Goal: Complete application form

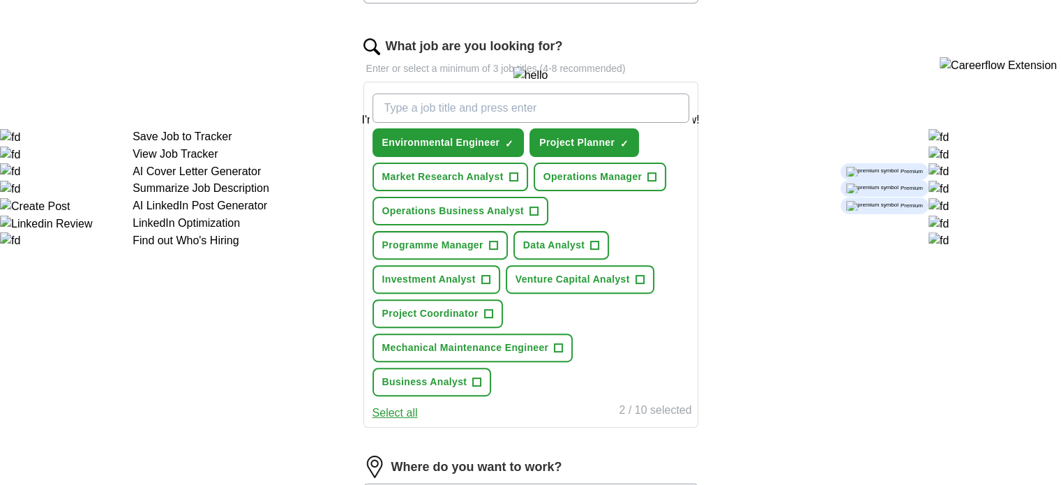
scroll to position [446, 0]
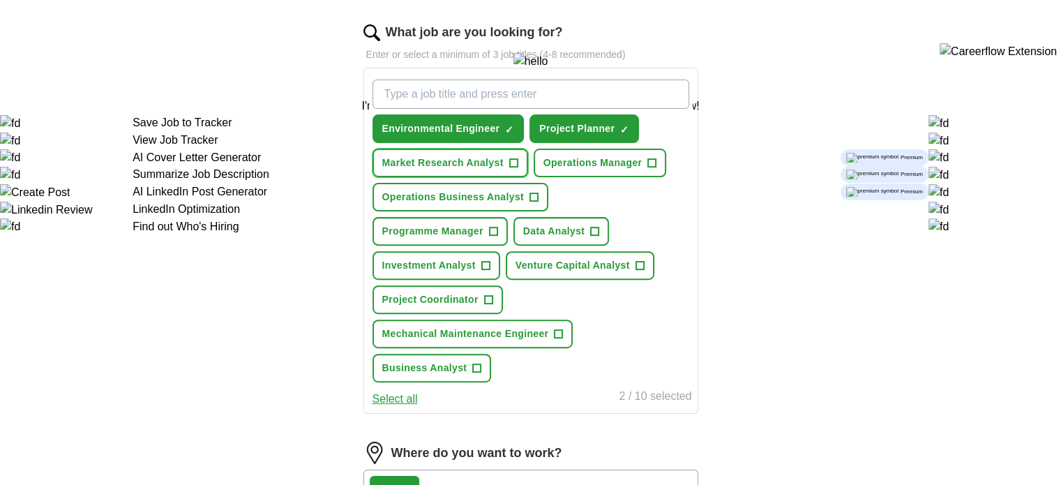
click at [462, 159] on span "Market Research Analyst" at bounding box center [442, 163] width 121 height 15
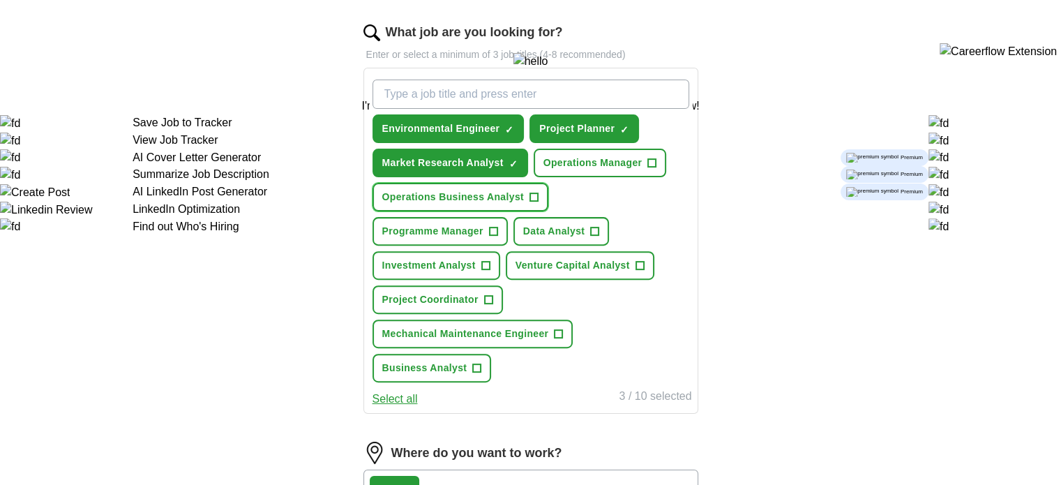
click at [520, 197] on span "Operations Business Analyst" at bounding box center [453, 197] width 142 height 15
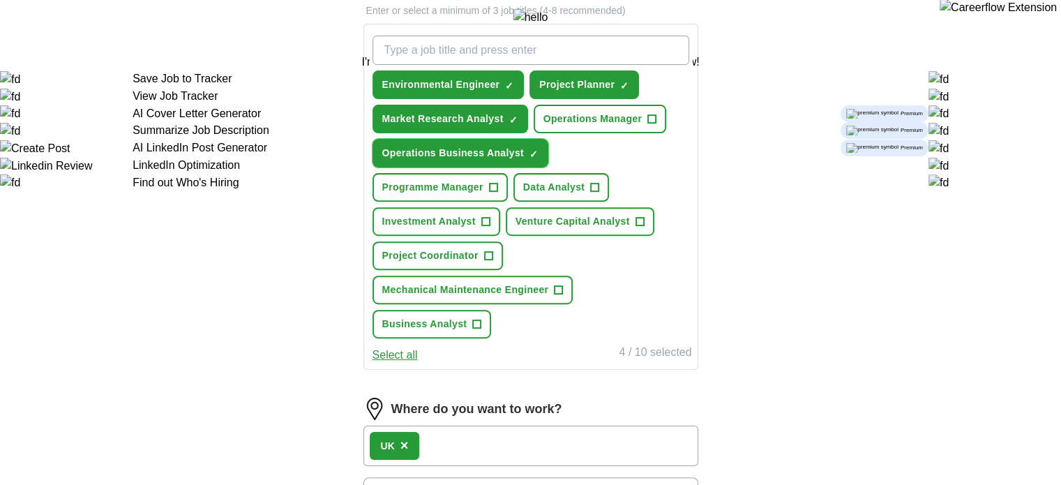
scroll to position [490, 0]
click at [523, 186] on span "Data Analyst" at bounding box center [554, 186] width 62 height 15
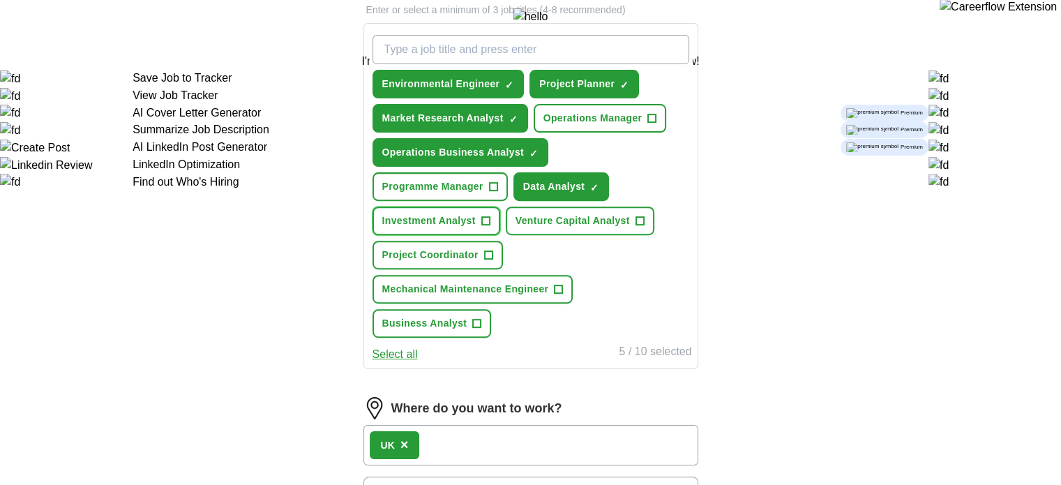
click at [476, 213] on span "Investment Analyst" at bounding box center [428, 220] width 93 height 15
click at [506, 216] on button "Venture Capital Analyst +" at bounding box center [580, 220] width 149 height 29
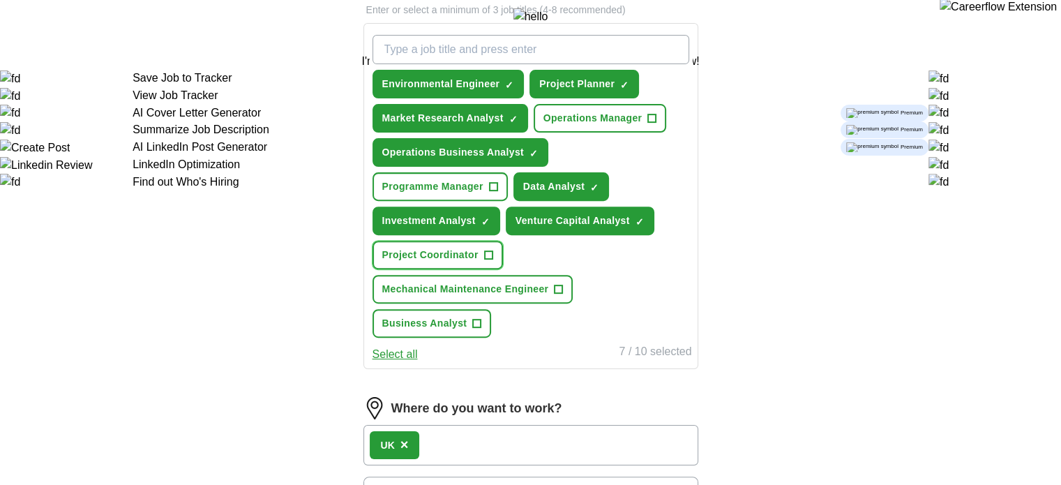
click at [478, 248] on span "Project Coordinator" at bounding box center [430, 255] width 96 height 15
click at [474, 318] on span "+" at bounding box center [477, 323] width 8 height 11
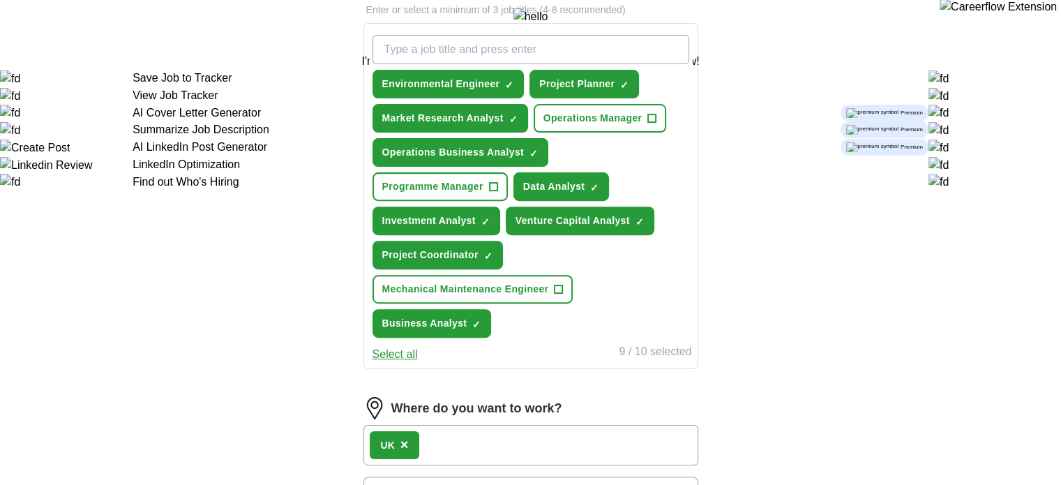
click at [415, 346] on button "Select all" at bounding box center [394, 354] width 45 height 17
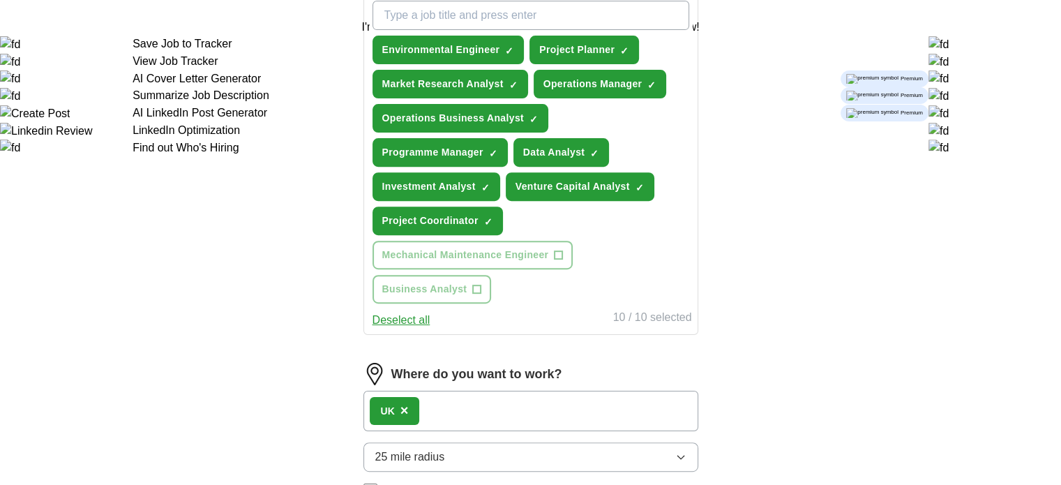
scroll to position [523, 0]
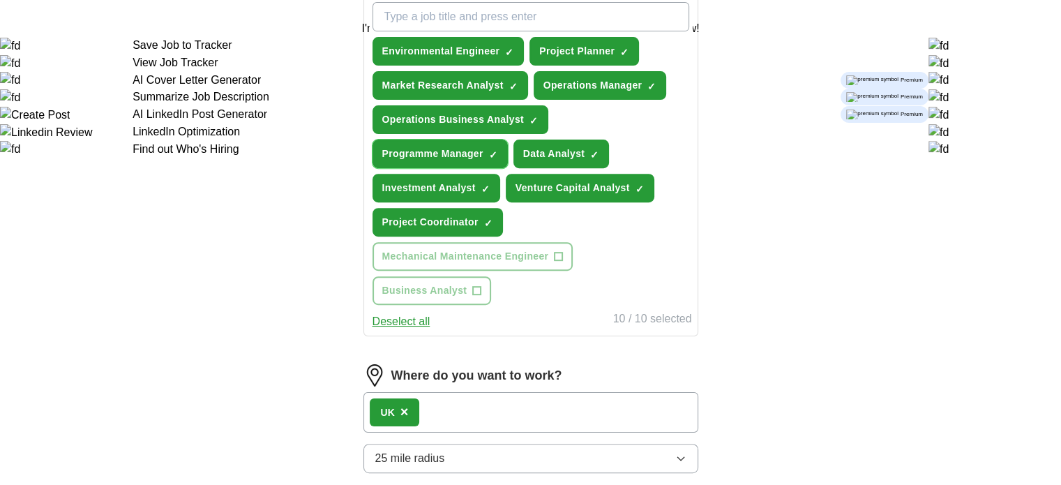
click at [483, 146] on span "Programme Manager" at bounding box center [432, 153] width 101 height 15
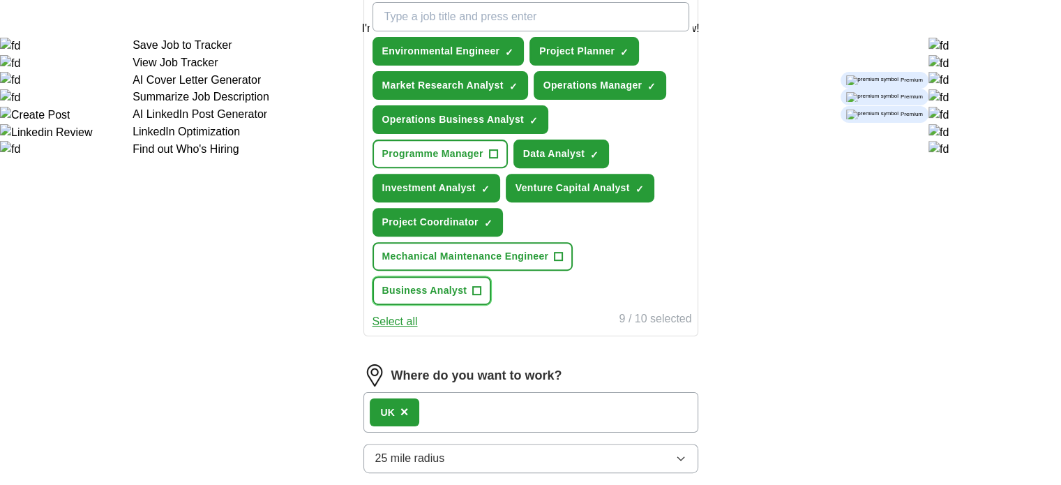
click at [478, 285] on span "+" at bounding box center [477, 290] width 8 height 11
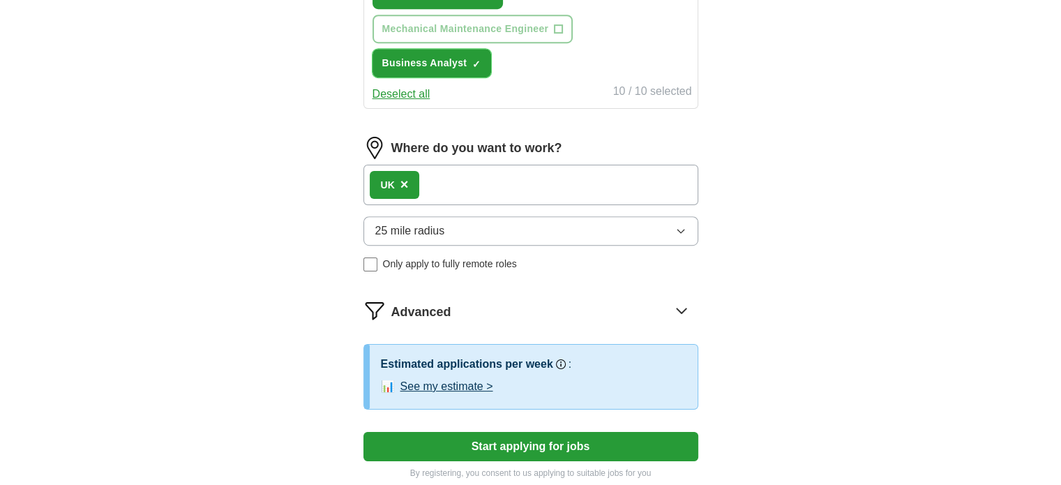
scroll to position [750, 0]
click at [499, 216] on button "25 mile radius" at bounding box center [530, 230] width 335 height 29
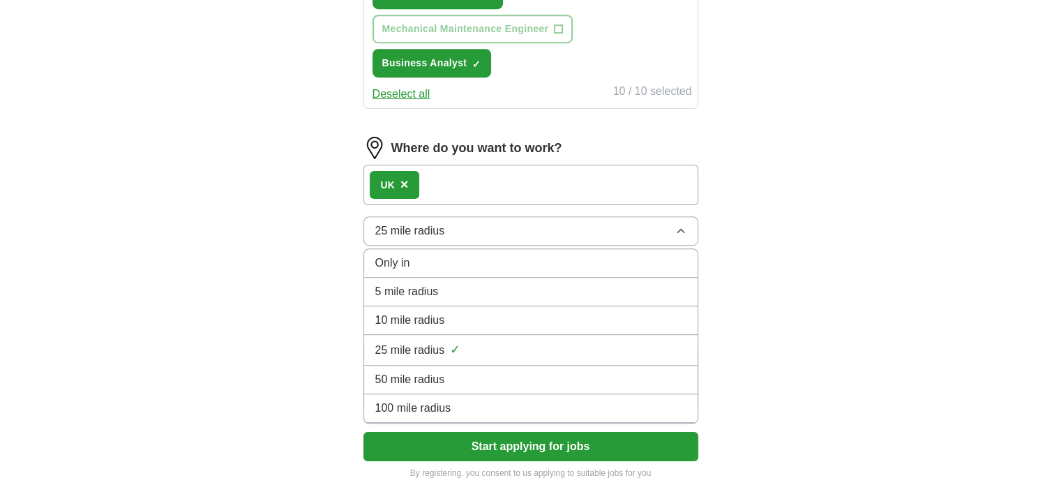
click at [499, 216] on button "25 mile radius" at bounding box center [530, 230] width 335 height 29
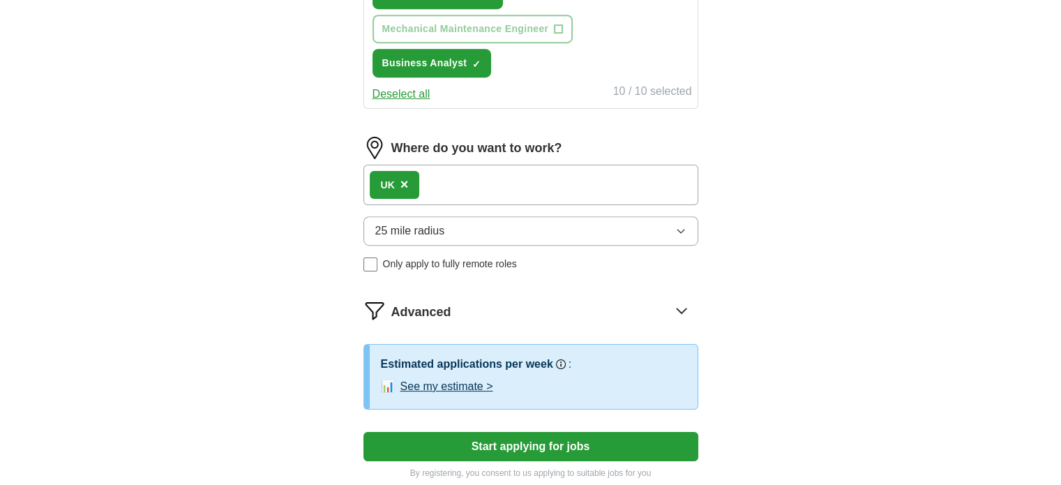
click at [457, 233] on div "Where do you want to work? UK × 25 mile radius Only apply to fully remote roles" at bounding box center [530, 210] width 335 height 146
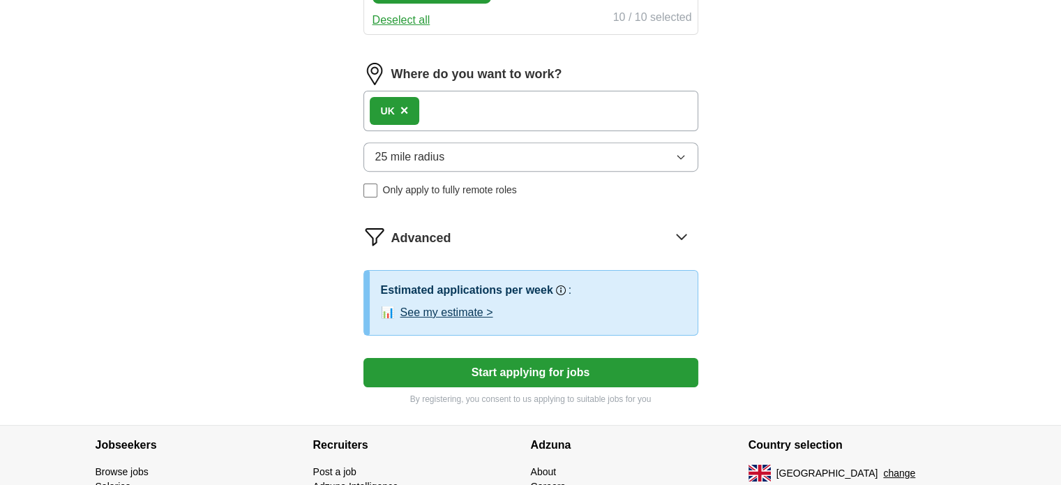
scroll to position [826, 0]
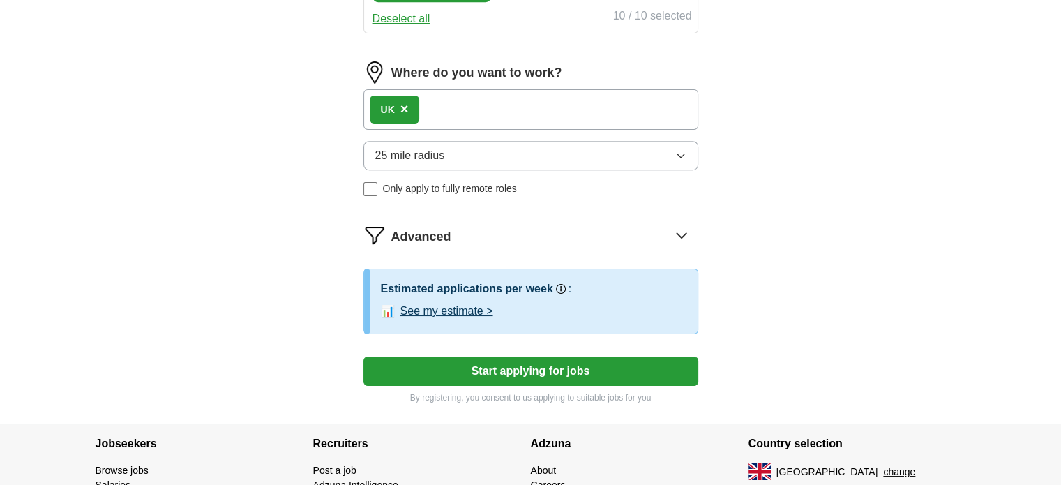
click at [459, 303] on button "See my estimate >" at bounding box center [446, 311] width 93 height 17
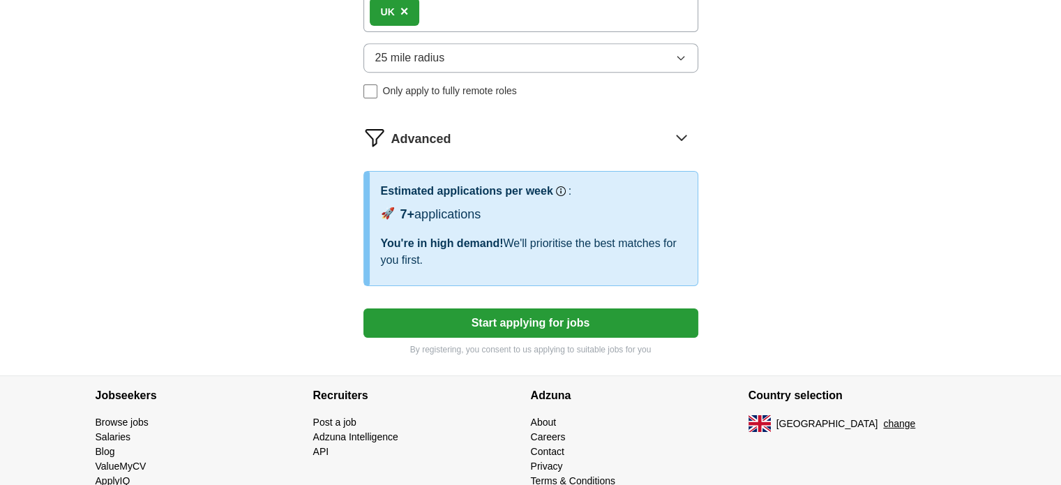
scroll to position [928, 0]
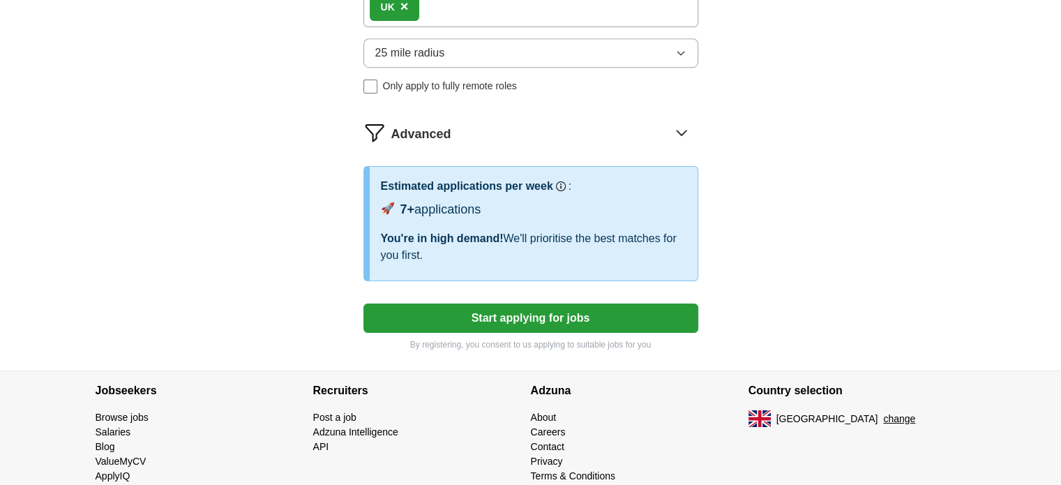
click at [459, 303] on button "Start applying for jobs" at bounding box center [530, 317] width 335 height 29
select select "**"
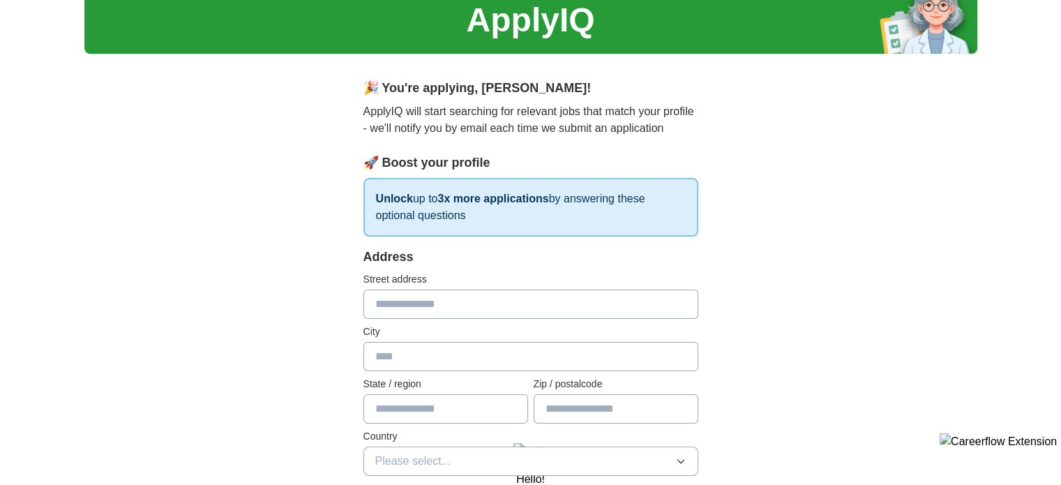
scroll to position [66, 0]
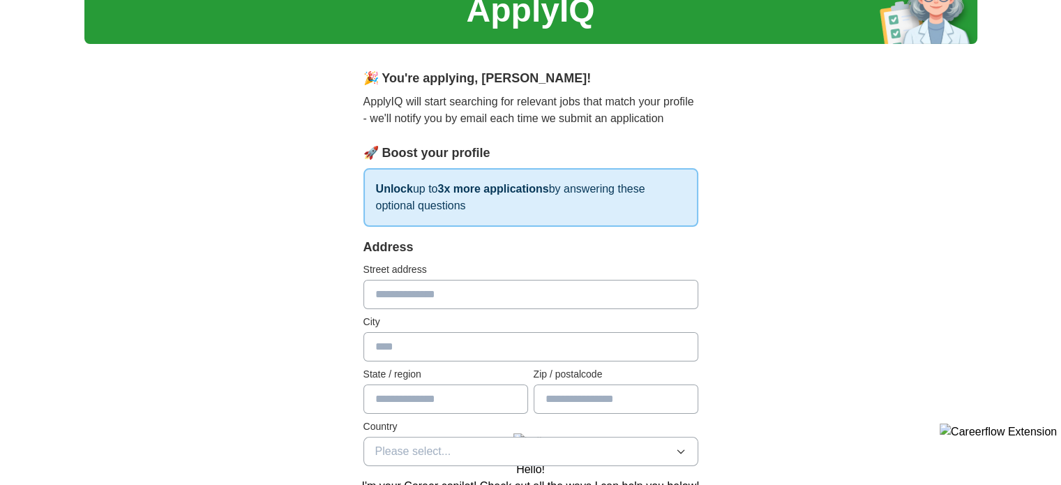
click at [385, 285] on input "text" at bounding box center [530, 294] width 335 height 29
type input "**********"
type input "******"
type input "*******"
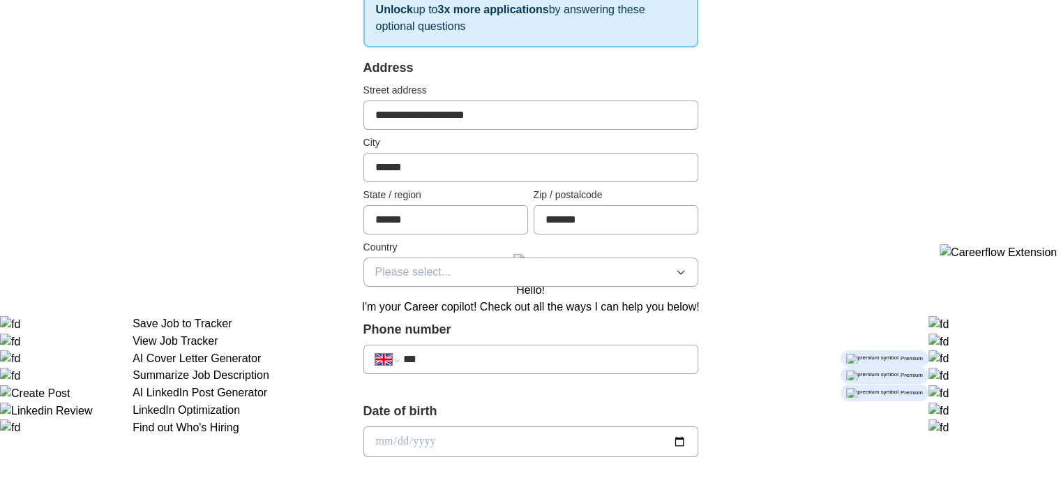
scroll to position [247, 0]
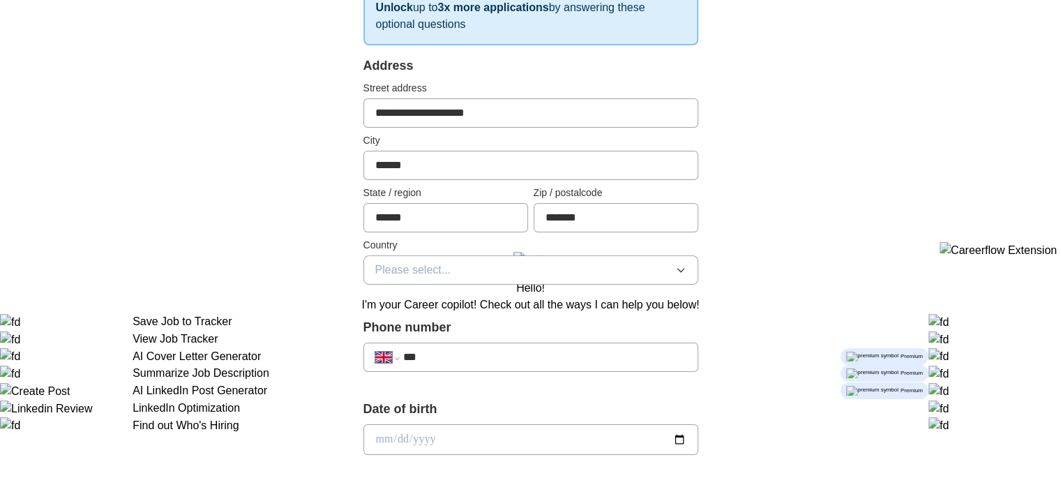
click at [482, 273] on button "Please select..." at bounding box center [530, 269] width 335 height 29
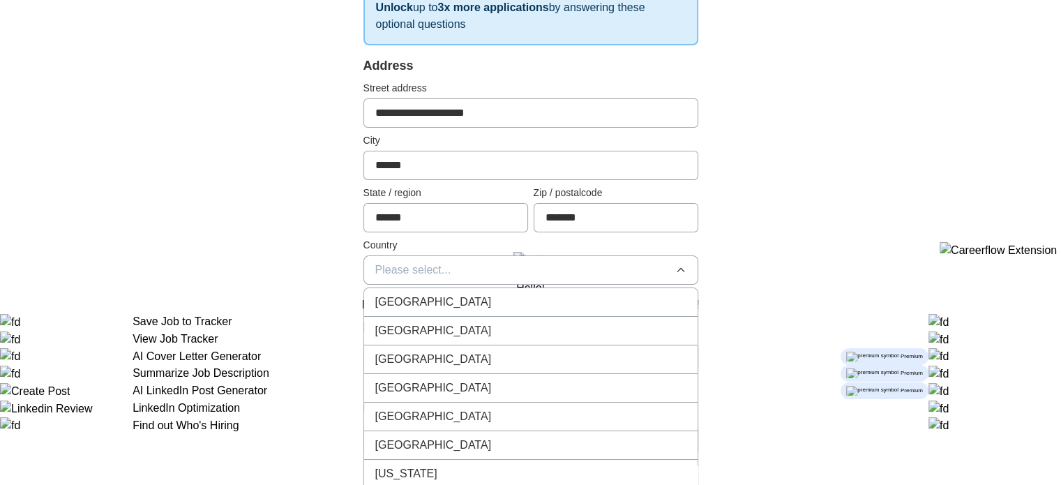
click at [427, 289] on li "[GEOGRAPHIC_DATA]" at bounding box center [530, 302] width 333 height 29
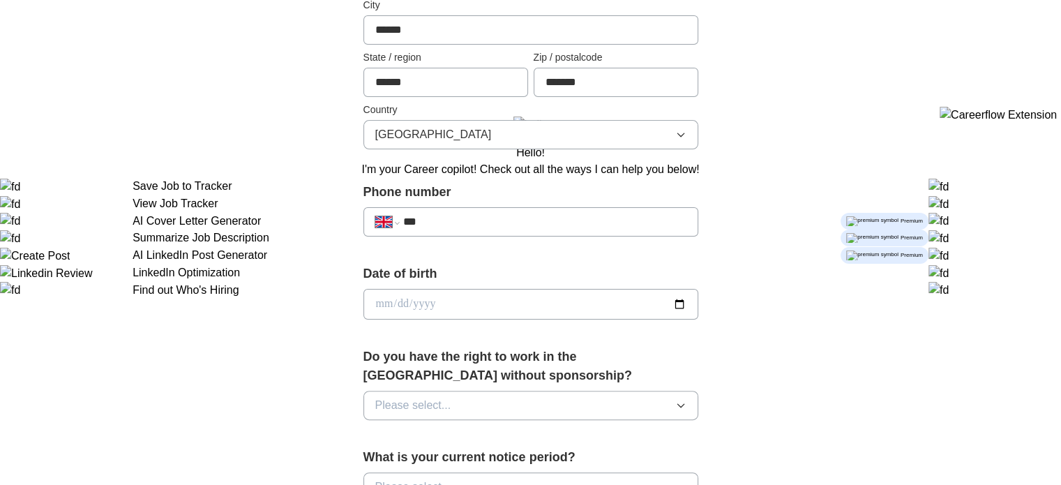
scroll to position [384, 0]
click at [438, 225] on input "***" at bounding box center [543, 220] width 283 height 17
type input "**********"
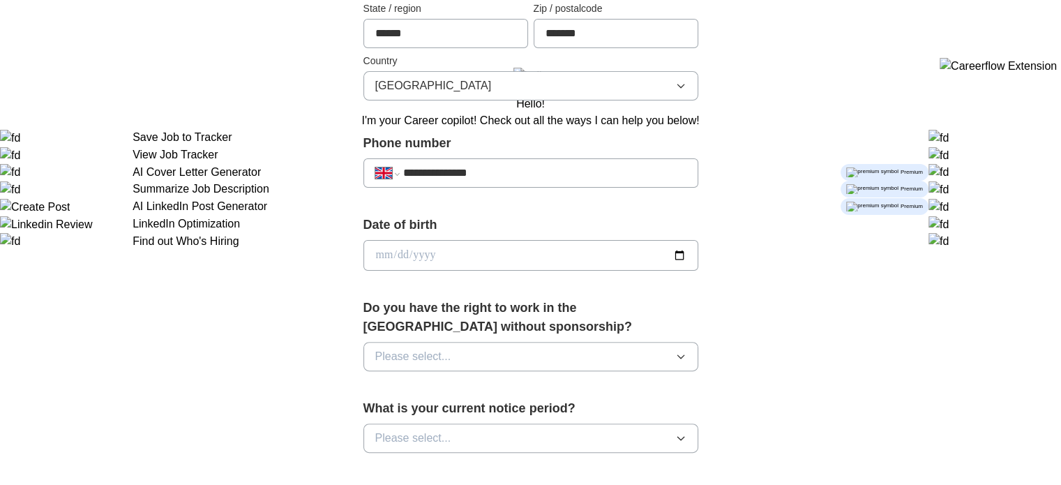
scroll to position [445, 0]
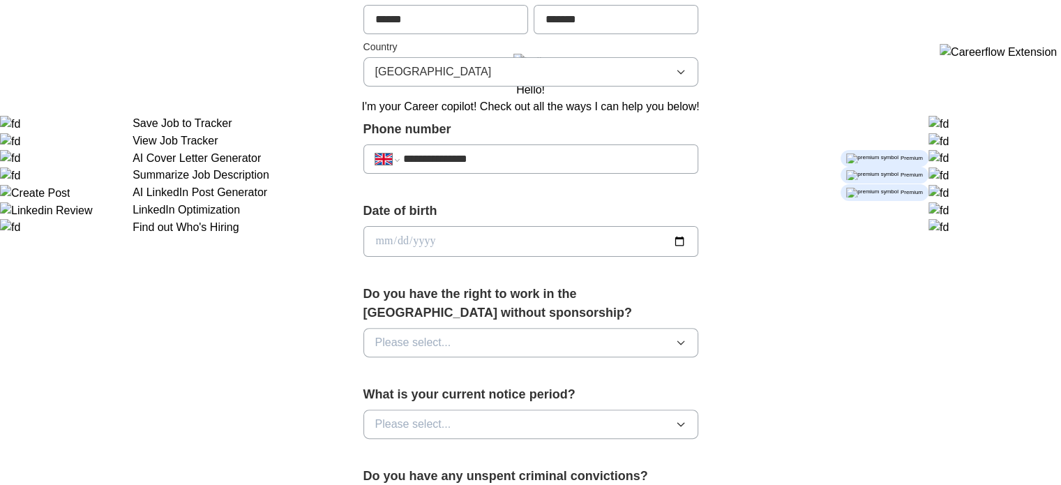
click at [674, 234] on input "date" at bounding box center [530, 241] width 335 height 31
type input "**********"
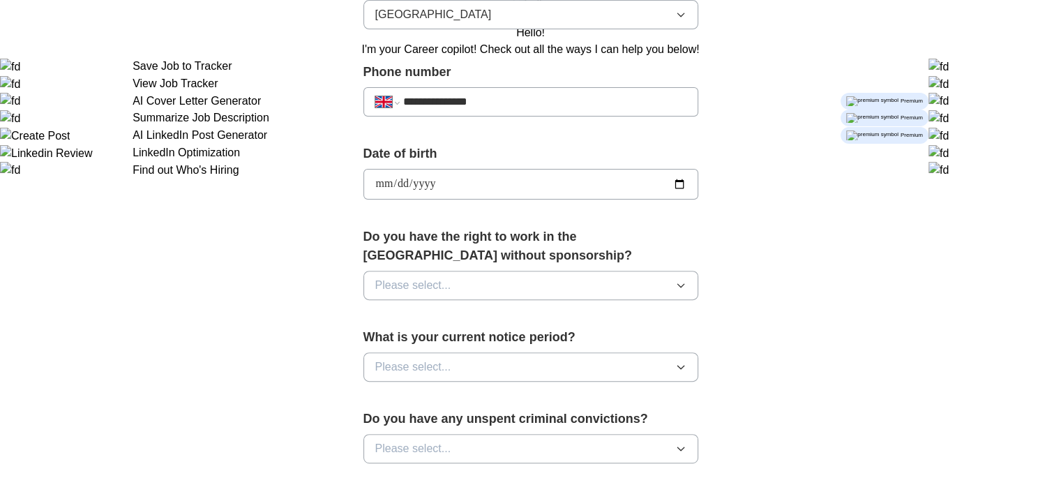
click at [441, 292] on button "Please select..." at bounding box center [530, 285] width 335 height 29
click at [416, 321] on div "Yes" at bounding box center [530, 317] width 311 height 17
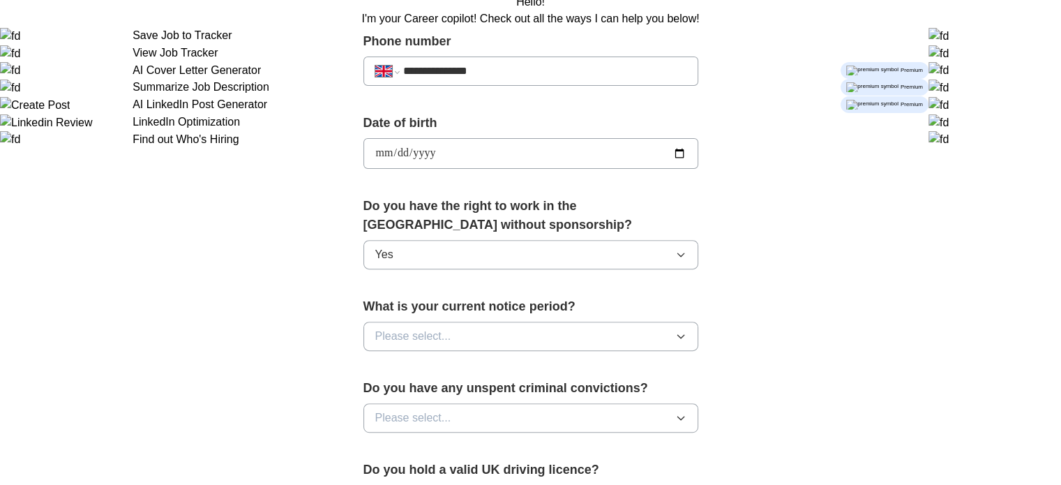
scroll to position [538, 0]
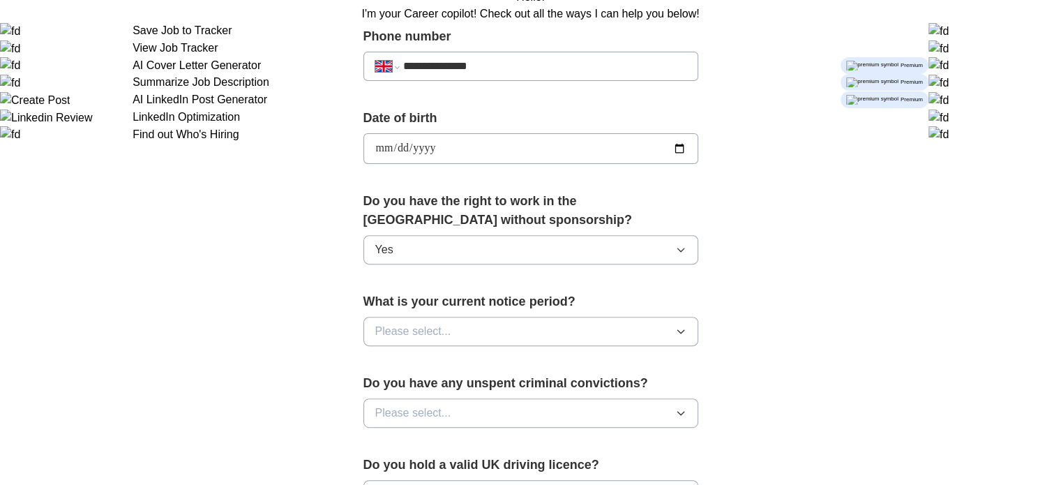
click at [416, 323] on span "Please select..." at bounding box center [413, 331] width 76 height 17
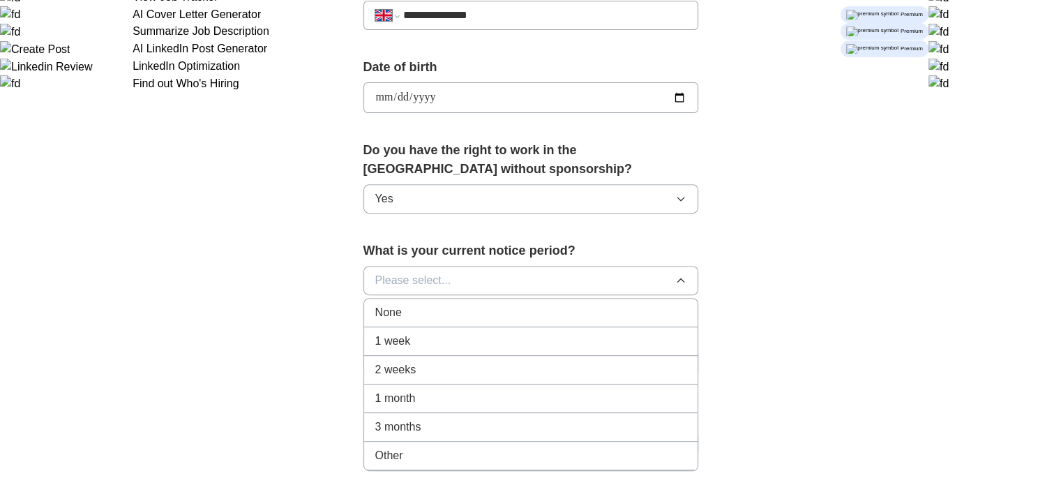
scroll to position [591, 0]
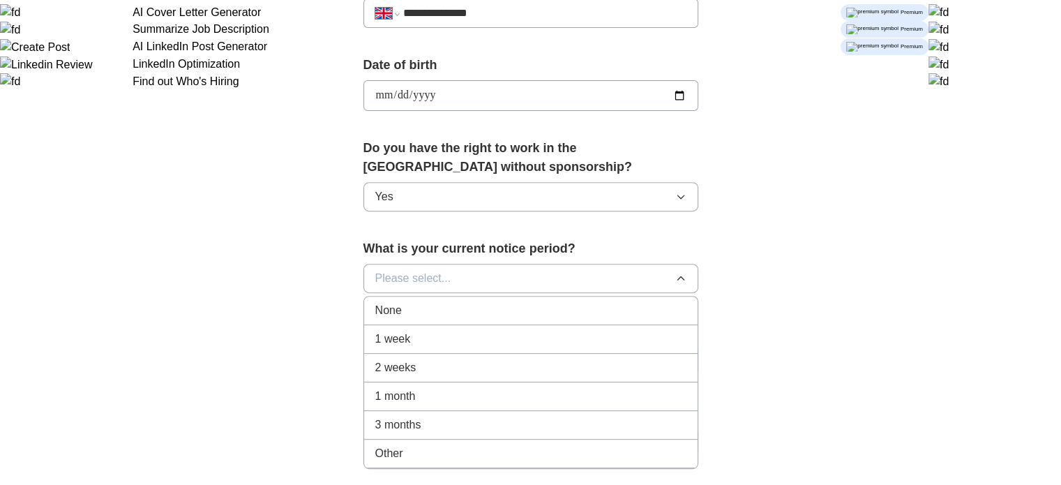
click at [395, 312] on span "None" at bounding box center [388, 310] width 26 height 17
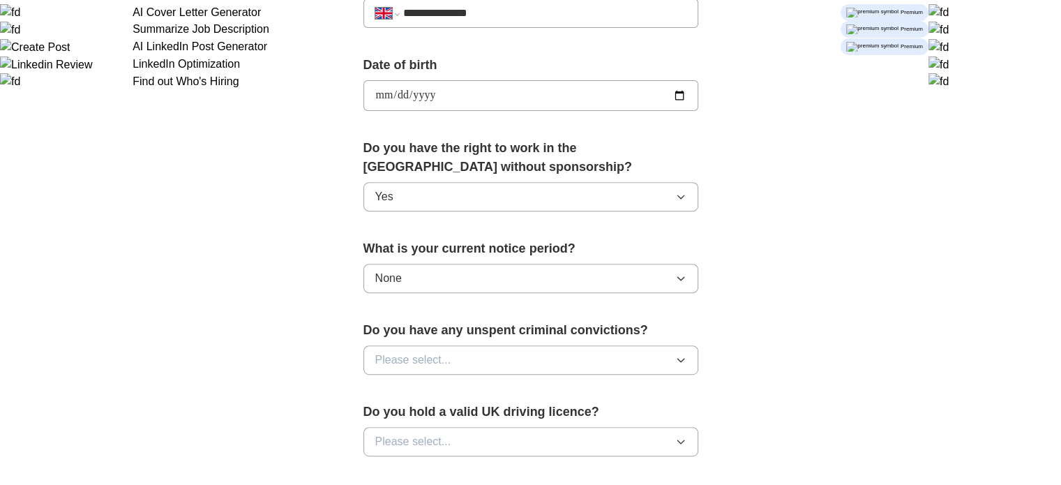
scroll to position [669, 0]
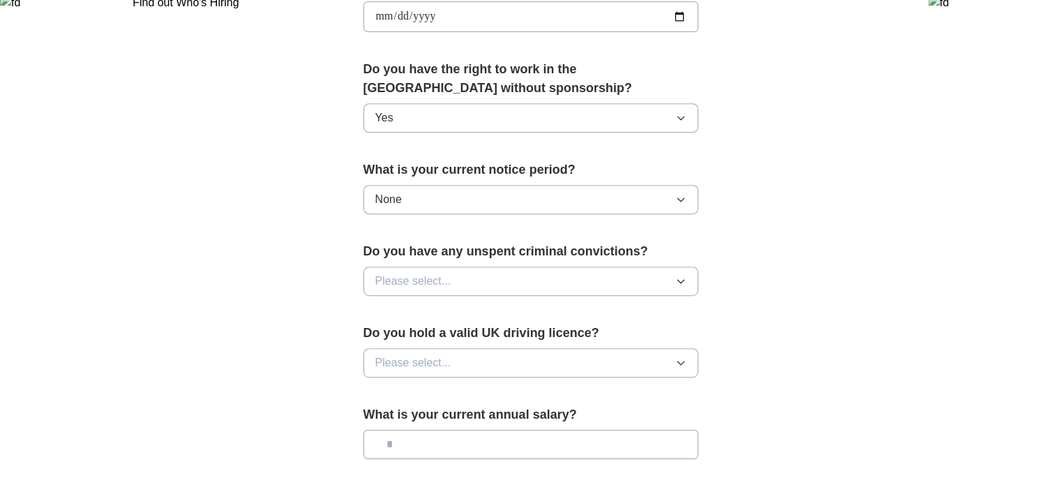
drag, startPoint x: 424, startPoint y: 213, endPoint x: 425, endPoint y: 198, distance: 14.7
click at [425, 198] on div "What is your current notice period? None" at bounding box center [530, 192] width 335 height 65
click at [425, 198] on button "None" at bounding box center [530, 199] width 335 height 29
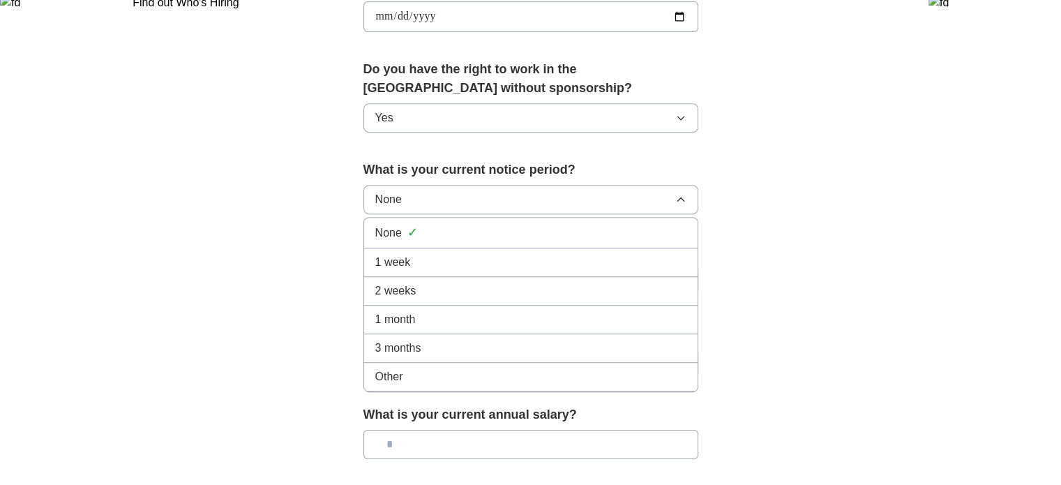
click at [402, 256] on span "1 week" at bounding box center [393, 262] width 36 height 17
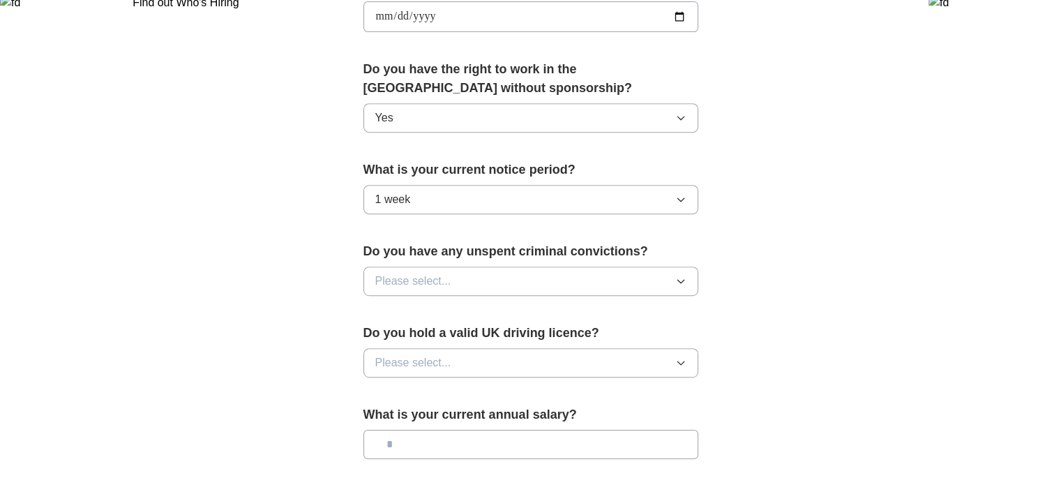
click at [417, 284] on span "Please select..." at bounding box center [413, 281] width 76 height 17
click at [408, 338] on div "No" at bounding box center [530, 341] width 311 height 17
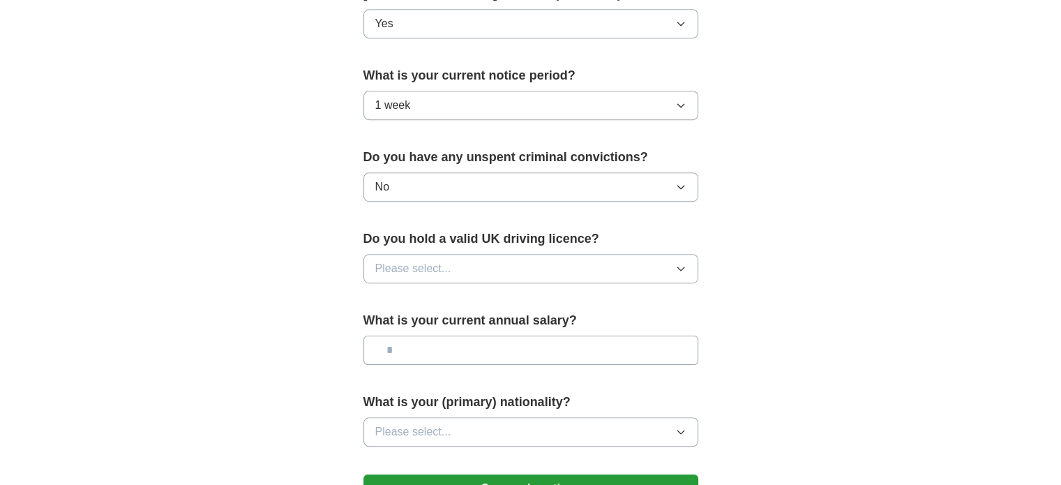
scroll to position [770, 0]
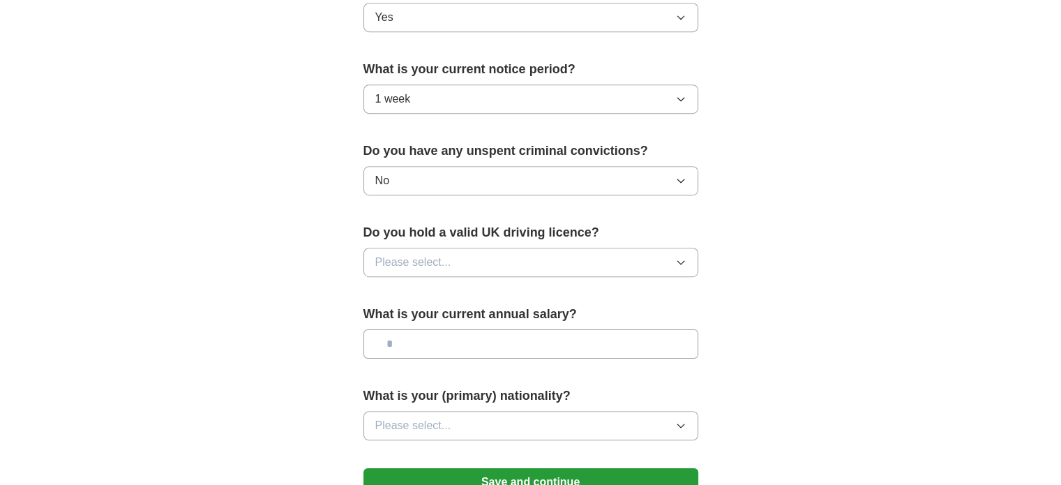
click at [407, 266] on span "Please select..." at bounding box center [413, 262] width 76 height 17
click at [395, 309] on li "No" at bounding box center [530, 323] width 333 height 29
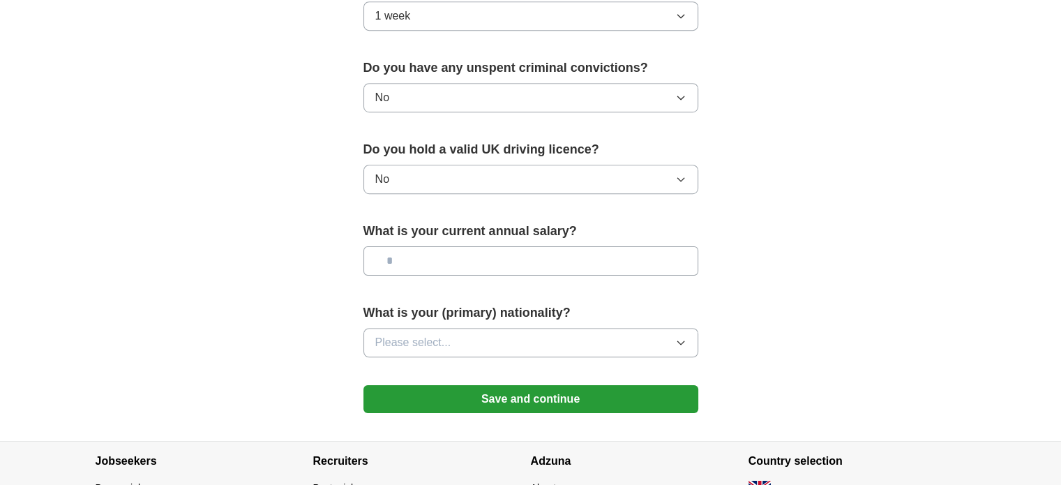
scroll to position [855, 0]
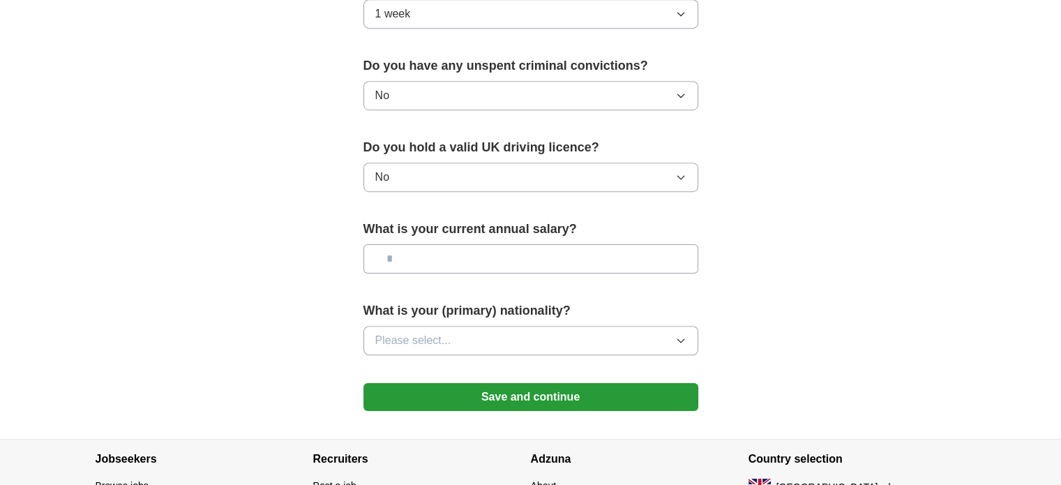
click at [422, 258] on input "text" at bounding box center [530, 258] width 335 height 29
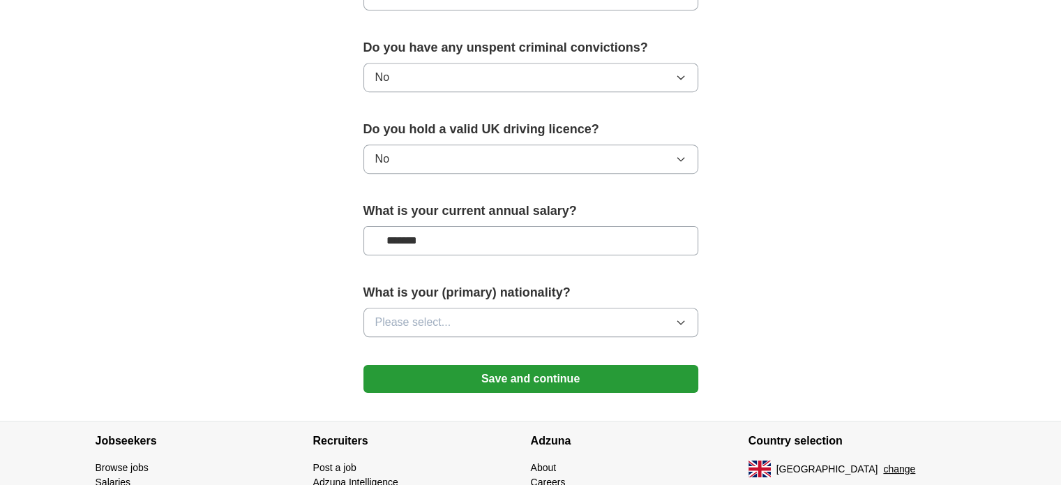
scroll to position [879, 0]
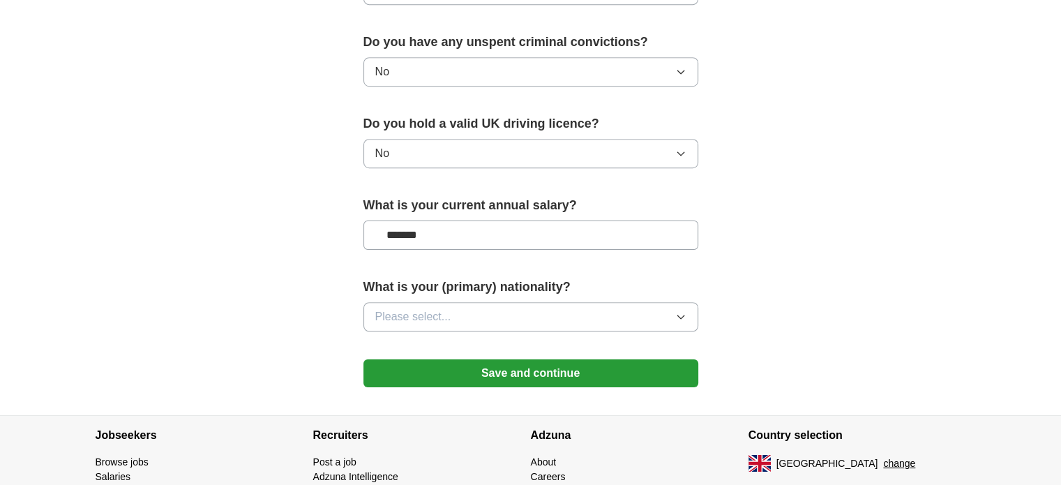
type input "*******"
click at [430, 302] on button "Please select..." at bounding box center [530, 316] width 335 height 29
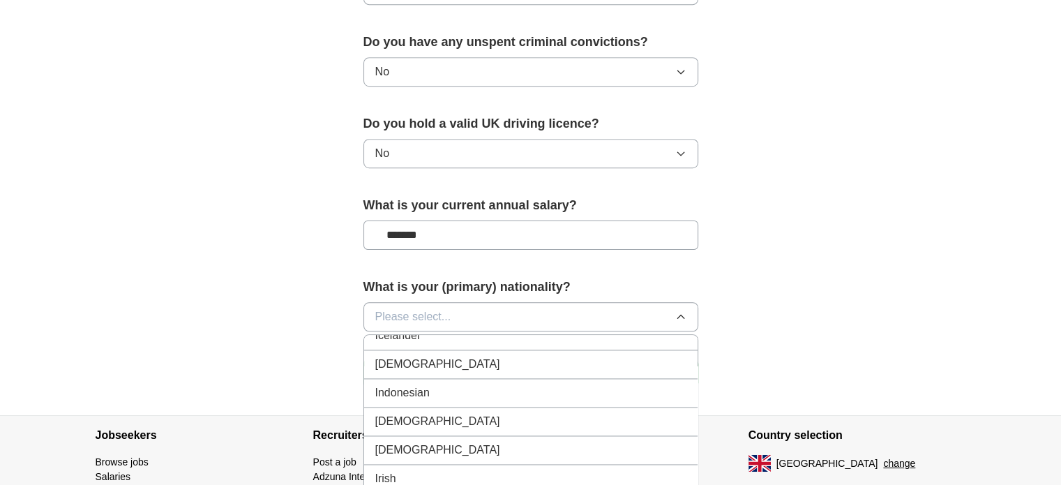
scroll to position [2271, 0]
click at [407, 357] on div "[DEMOGRAPHIC_DATA]" at bounding box center [530, 365] width 311 height 17
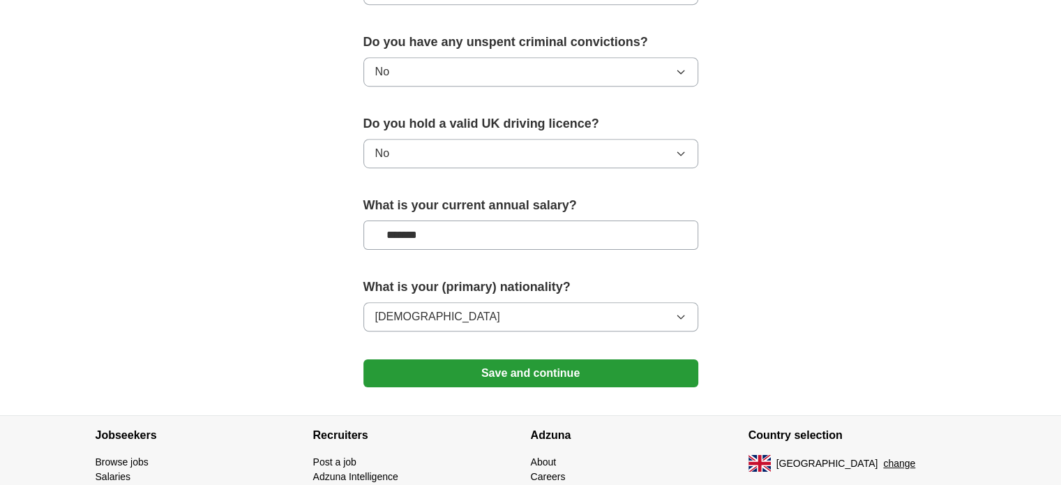
click at [446, 374] on button "Save and continue" at bounding box center [530, 373] width 335 height 28
